Goal: Transaction & Acquisition: Download file/media

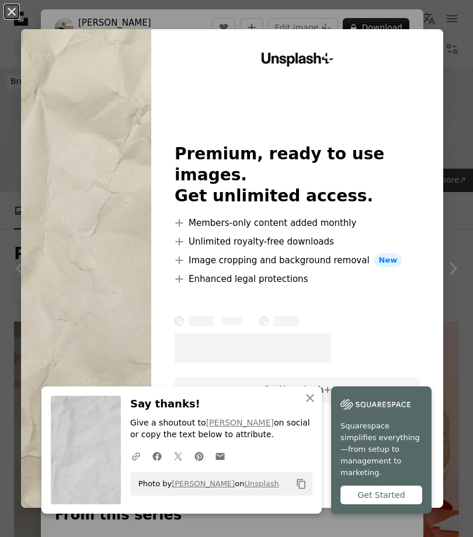
scroll to position [950, 0]
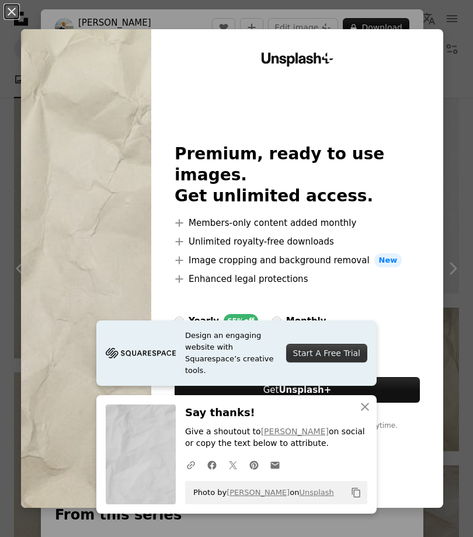
click at [458, 3] on div "An X shape Design an engaging website with Squarespace’s creative tools. Start …" at bounding box center [236, 268] width 473 height 537
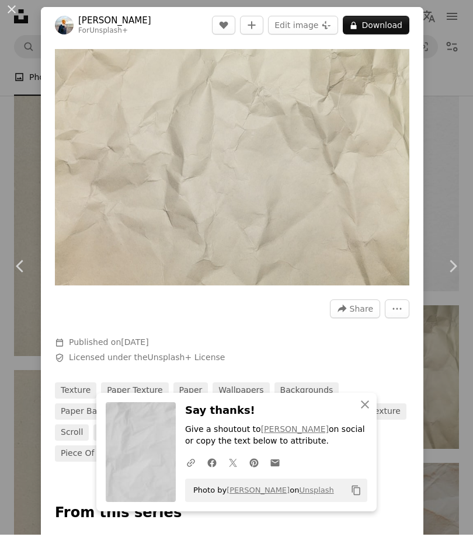
scroll to position [952, 0]
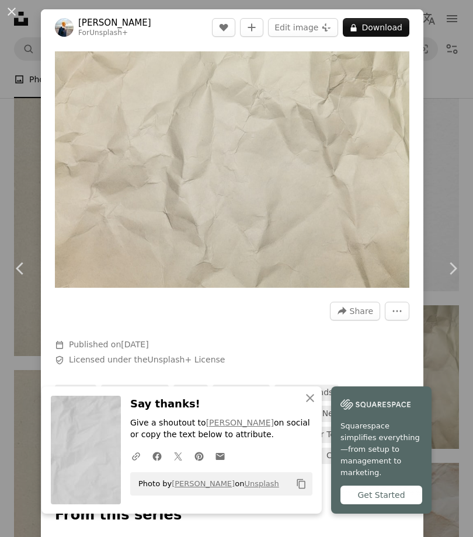
click at [14, 19] on button "An X shape" at bounding box center [12, 12] width 14 height 14
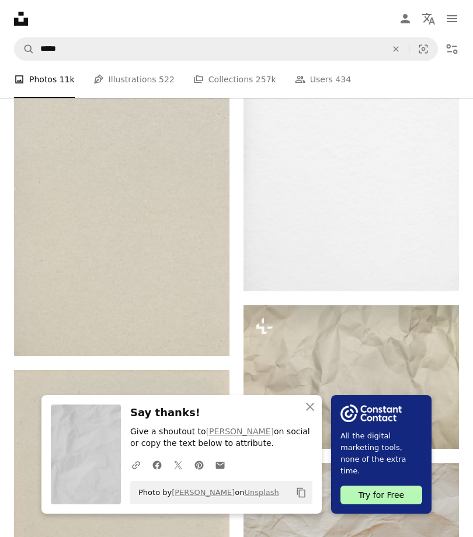
click at [204, 343] on link "Arrow pointing down" at bounding box center [205, 335] width 23 height 19
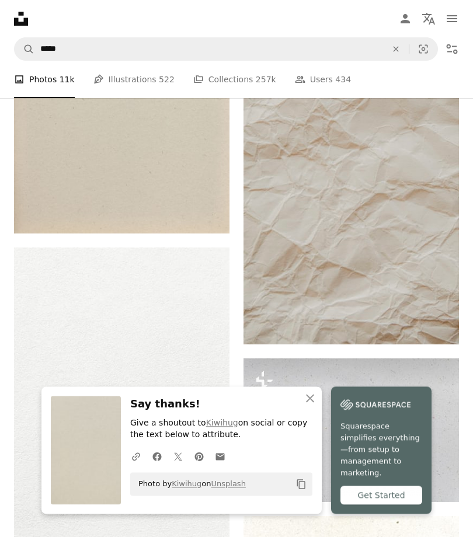
scroll to position [1395, 0]
click at [441, 327] on link "Arrow pointing down" at bounding box center [435, 323] width 23 height 19
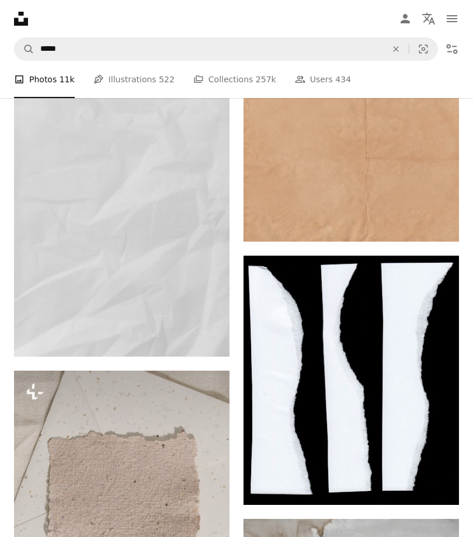
scroll to position [2104, 0]
click at [438, 224] on icon "Arrow pointing down" at bounding box center [435, 220] width 9 height 14
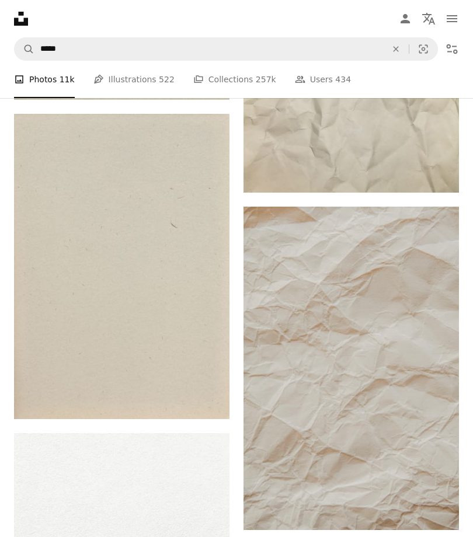
click at [394, 43] on button "An X shape" at bounding box center [396, 49] width 26 height 22
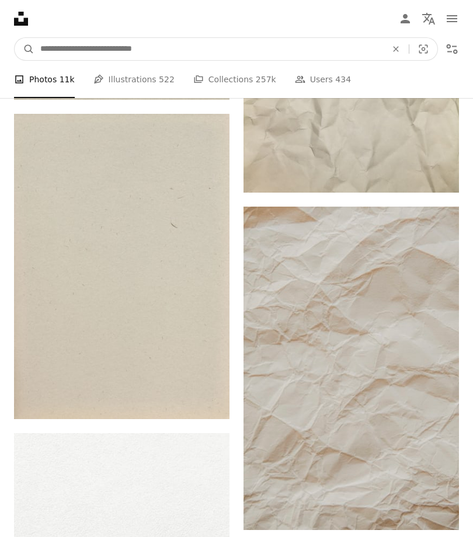
scroll to position [1209, 0]
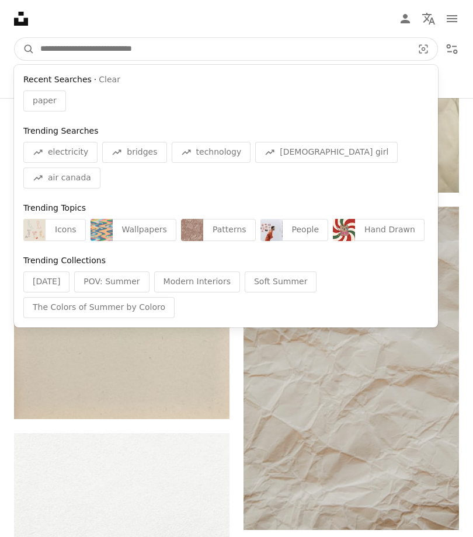
click at [338, 40] on input "Find visuals sitewide" at bounding box center [221, 49] width 375 height 22
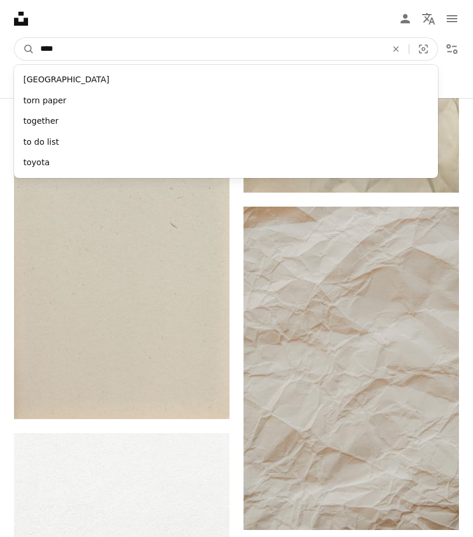
type input "****"
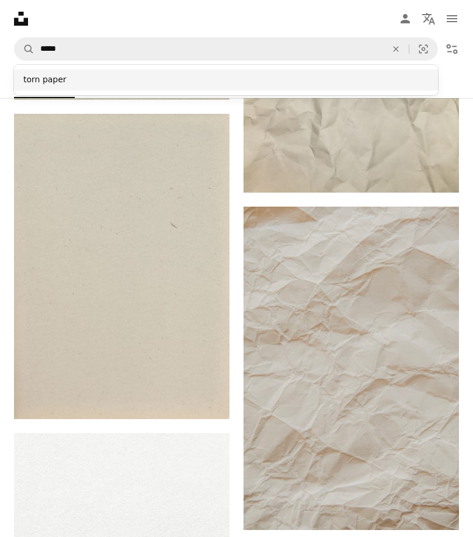
click at [47, 72] on div "torn paper" at bounding box center [226, 79] width 424 height 21
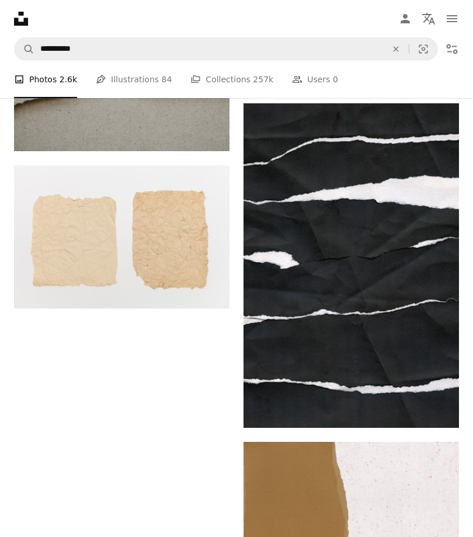
scroll to position [2275, 0]
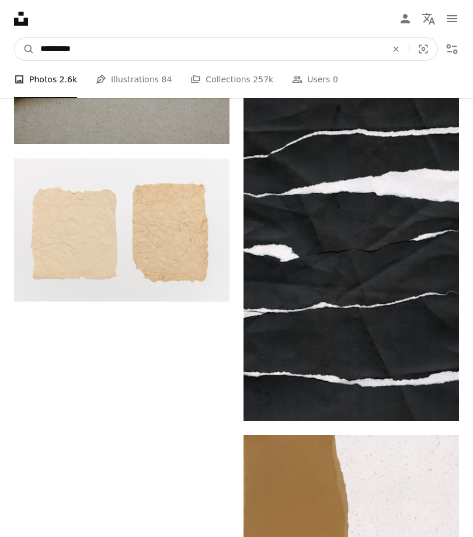
click at [288, 48] on input "**********" at bounding box center [208, 49] width 349 height 22
type input "**********"
click at [25, 49] on button "A magnifying glass" at bounding box center [25, 49] width 20 height 22
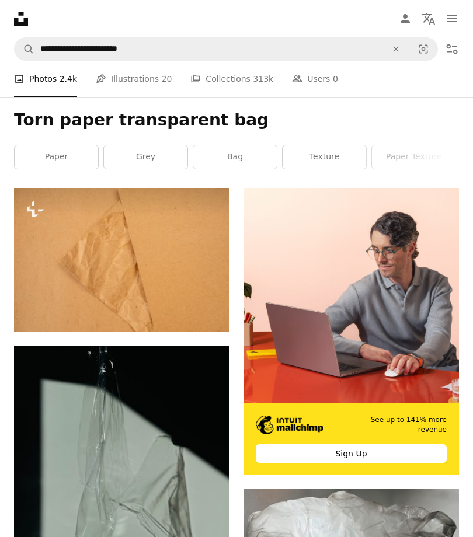
scroll to position [180, 0]
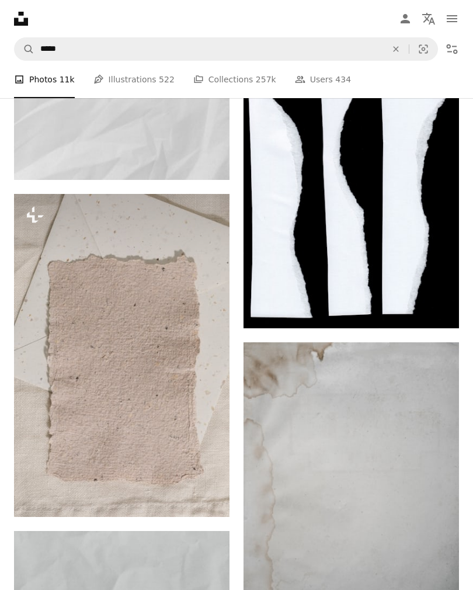
scroll to position [1204, 0]
